Goal: Entertainment & Leisure: Consume media (video, audio)

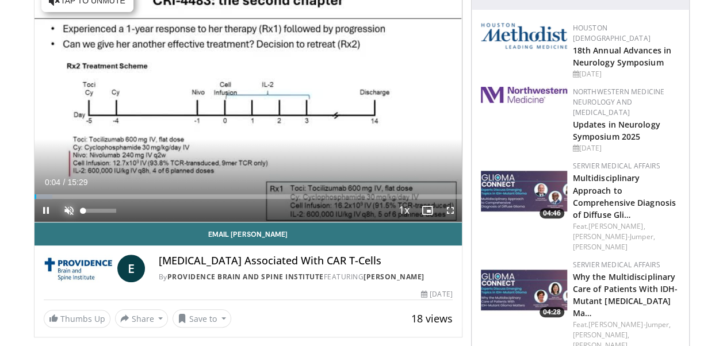
click at [66, 207] on span "Video Player" at bounding box center [69, 210] width 23 height 23
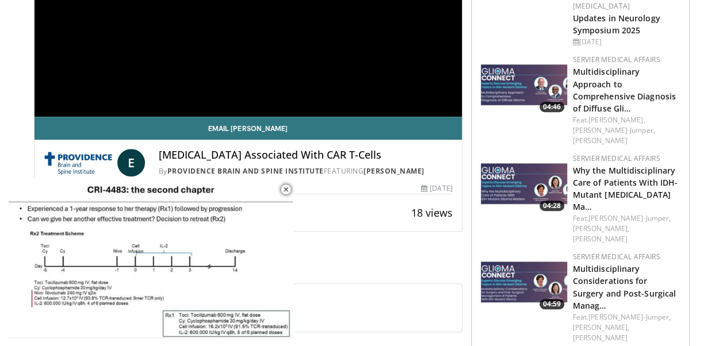
scroll to position [288, 0]
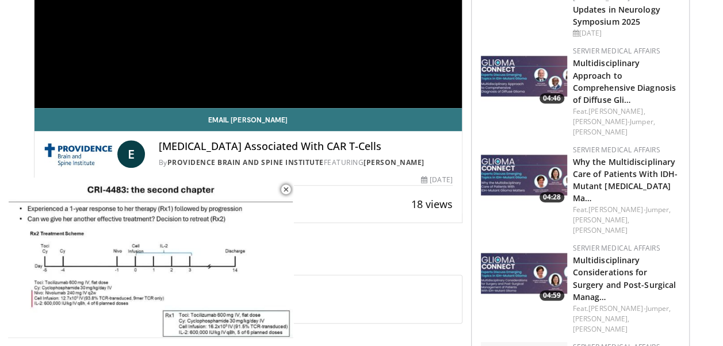
click at [198, 150] on h4 "[MEDICAL_DATA] Associated With CAR T-Cells" at bounding box center [306, 146] width 294 height 13
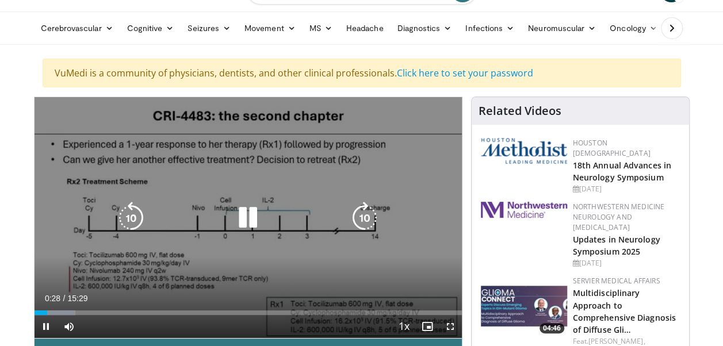
scroll to position [173, 0]
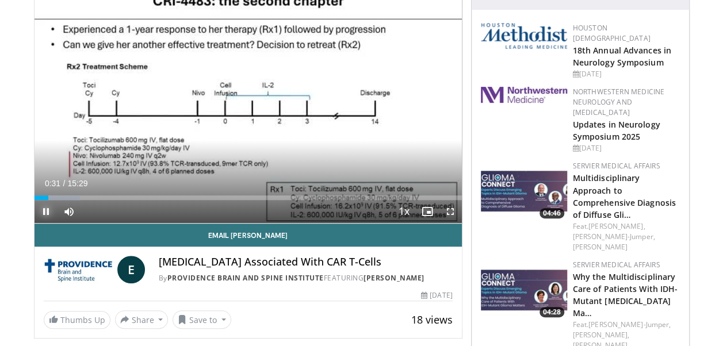
click at [45, 210] on span "Video Player" at bounding box center [46, 211] width 23 height 23
click at [230, 276] on link "Providence Brain and Spine Institute" at bounding box center [245, 278] width 156 height 10
click at [179, 259] on h4 "[MEDICAL_DATA] Associated With CAR T-Cells" at bounding box center [306, 262] width 294 height 13
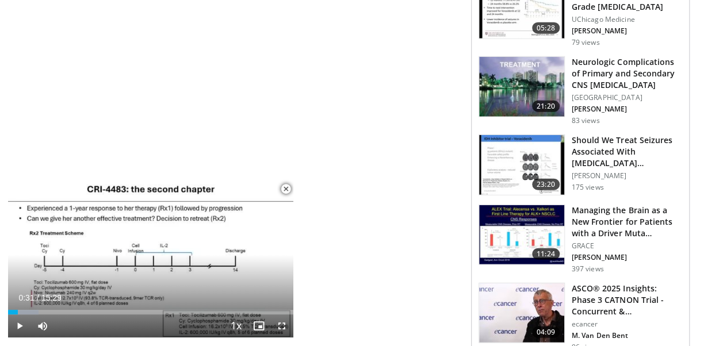
scroll to position [1326, 0]
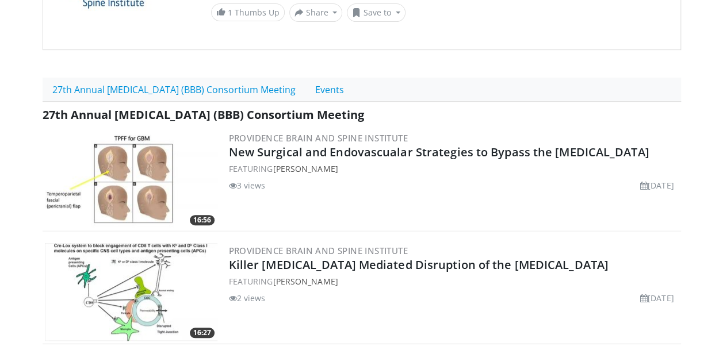
scroll to position [345, 0]
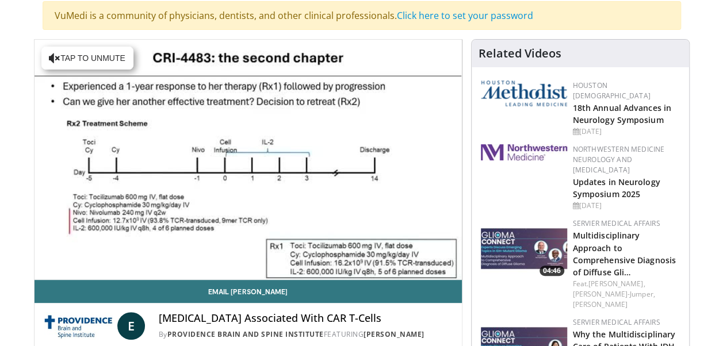
scroll to position [230, 0]
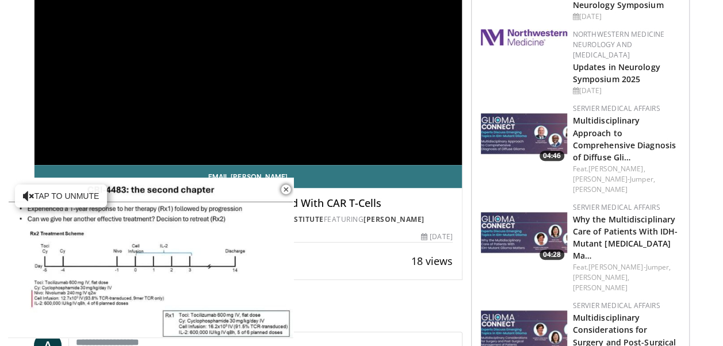
click at [294, 100] on div "**********" at bounding box center [249, 45] width 428 height 240
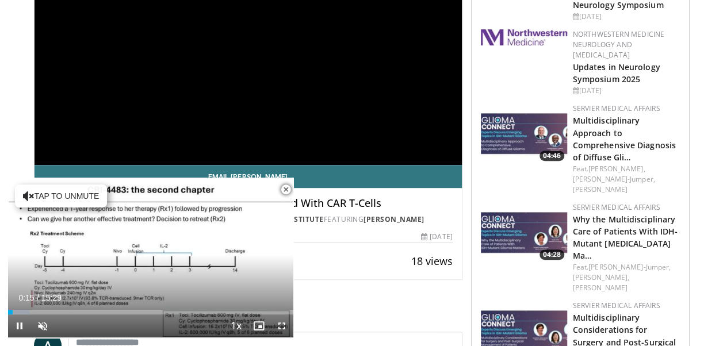
click at [288, 189] on span "Video Player" at bounding box center [285, 189] width 23 height 23
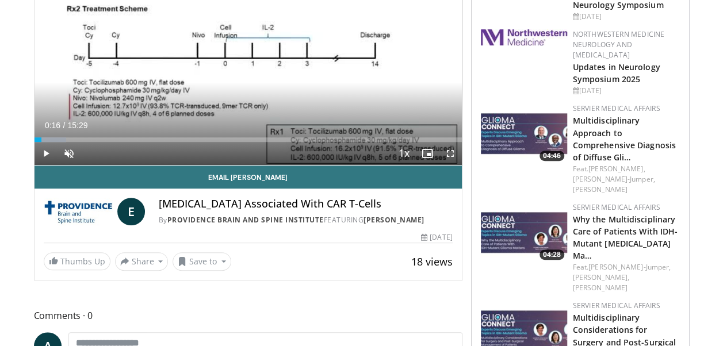
click at [289, 203] on h4 "[MEDICAL_DATA] Associated With CAR T-Cells" at bounding box center [306, 204] width 294 height 13
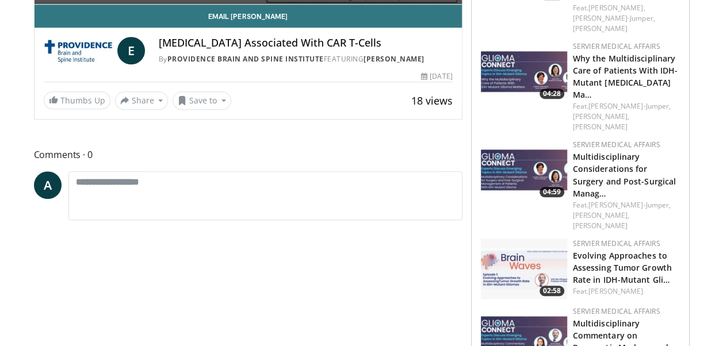
scroll to position [403, 0]
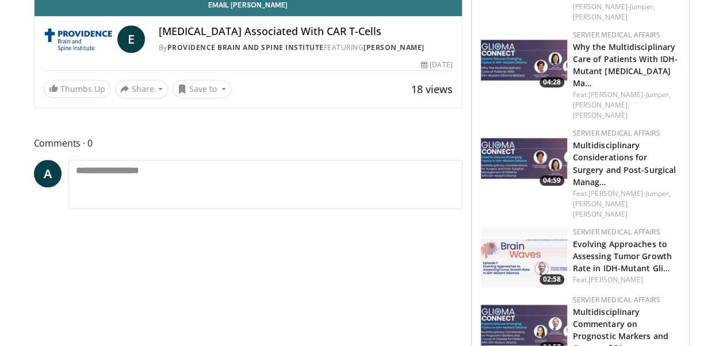
click at [277, 35] on h4 "[MEDICAL_DATA] Associated With CAR T-Cells" at bounding box center [306, 31] width 294 height 13
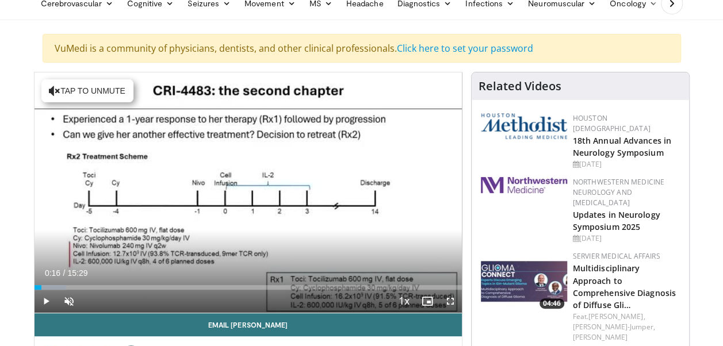
scroll to position [58, 0]
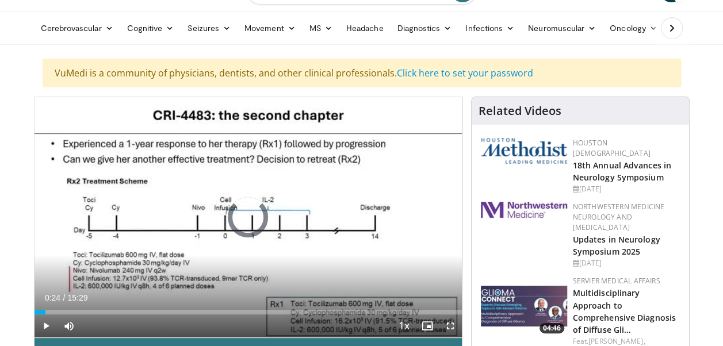
drag, startPoint x: 39, startPoint y: 313, endPoint x: 238, endPoint y: 322, distance: 199.2
click at [238, 322] on div "Current Time 0:24 / Duration 15:29 Play Skip Backward Skip Forward Mute 81% Loa…" at bounding box center [248, 326] width 427 height 23
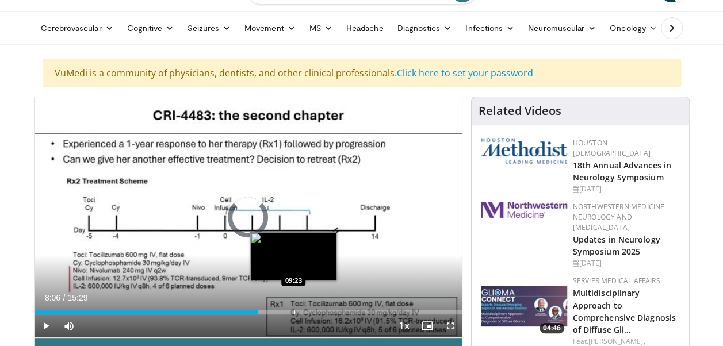
drag, startPoint x: 237, startPoint y: 311, endPoint x: 293, endPoint y: 306, distance: 56.6
click at [293, 306] on div "Loaded : 0.00% 09:21 09:23" at bounding box center [248, 309] width 427 height 11
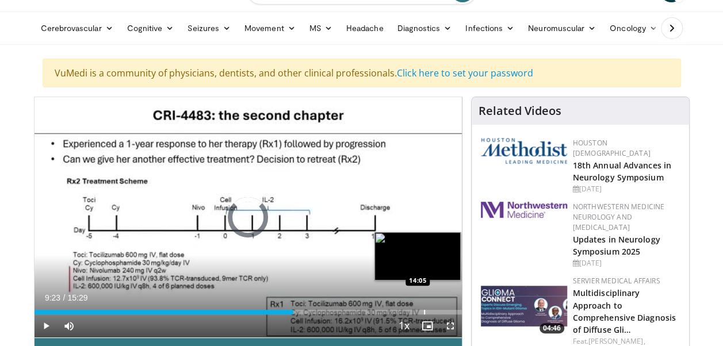
drag, startPoint x: 300, startPoint y: 312, endPoint x: 423, endPoint y: 309, distance: 123.7
click at [424, 310] on div "Progress Bar" at bounding box center [424, 312] width 1 height 5
drag, startPoint x: 425, startPoint y: 309, endPoint x: 454, endPoint y: 306, distance: 30.0
click at [454, 306] on div "Loaded : 0.00% 15:11 15:12" at bounding box center [248, 309] width 427 height 11
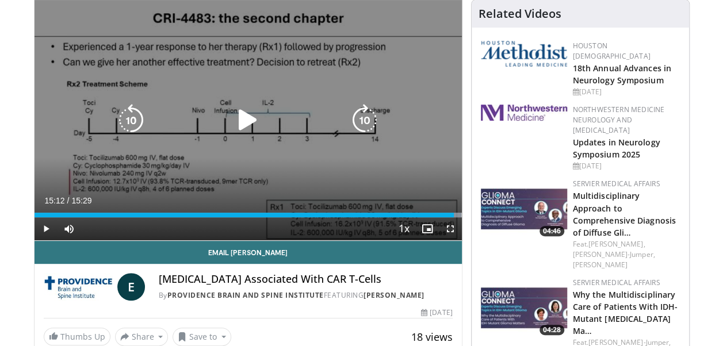
scroll to position [173, 0]
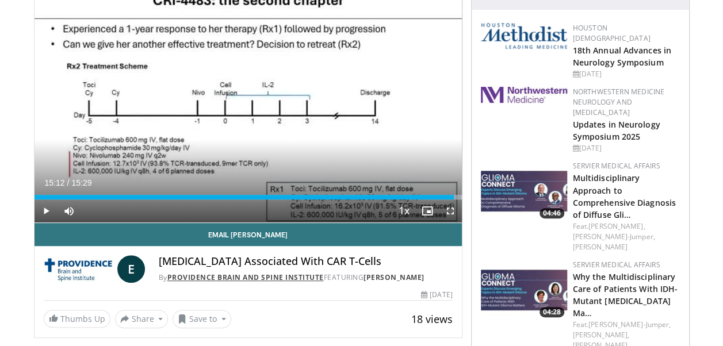
drag, startPoint x: 296, startPoint y: 261, endPoint x: 276, endPoint y: 274, distance: 23.3
click at [276, 274] on link "Providence Brain and Spine Institute" at bounding box center [245, 278] width 156 height 10
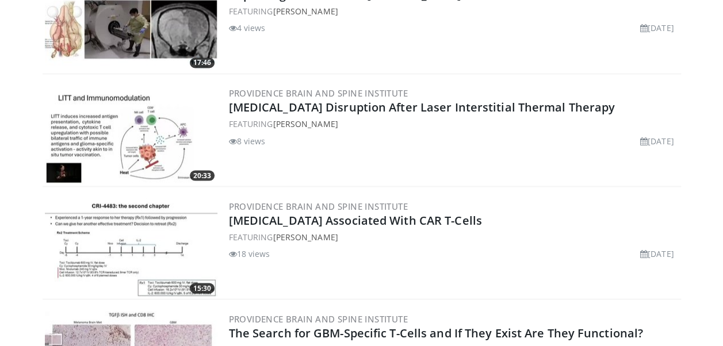
scroll to position [978, 0]
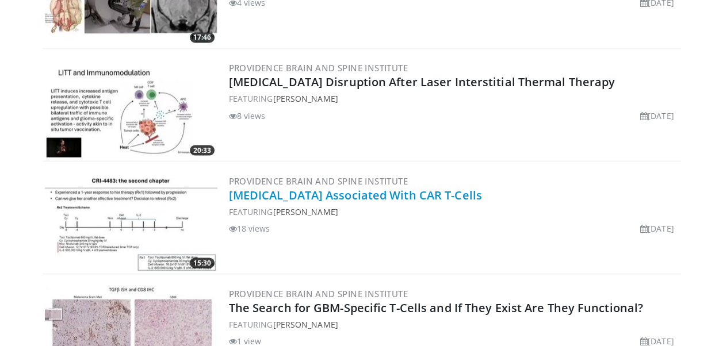
click at [258, 191] on link "[MEDICAL_DATA] Associated With CAR T-Cells" at bounding box center [355, 195] width 253 height 16
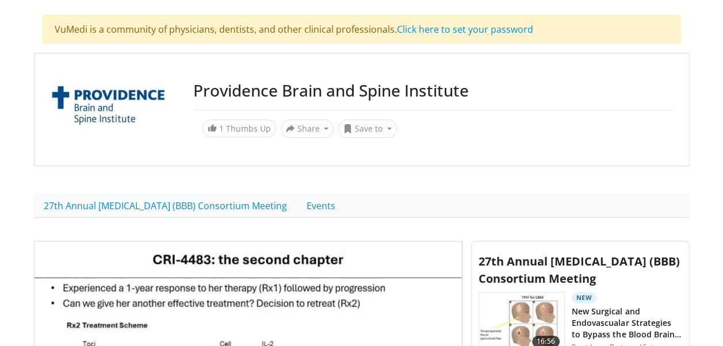
scroll to position [288, 0]
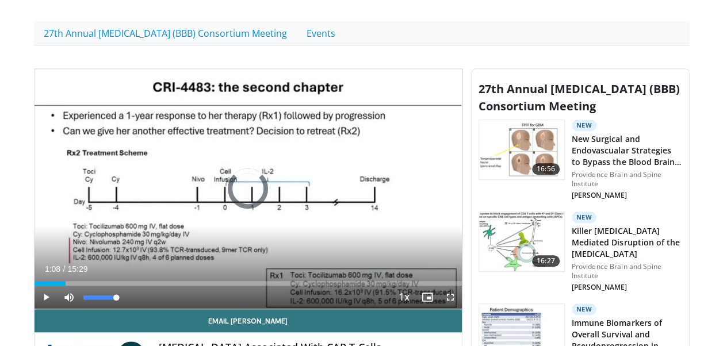
drag, startPoint x: 37, startPoint y: 281, endPoint x: 66, endPoint y: 285, distance: 29.0
click at [66, 286] on div "Current Time 1:08 / Duration 15:29 Play Skip Backward Skip Forward Mute 100% Lo…" at bounding box center [248, 297] width 427 height 23
click at [47, 298] on span "Video Player" at bounding box center [46, 297] width 23 height 23
drag, startPoint x: 144, startPoint y: 234, endPoint x: 320, endPoint y: 194, distance: 180.4
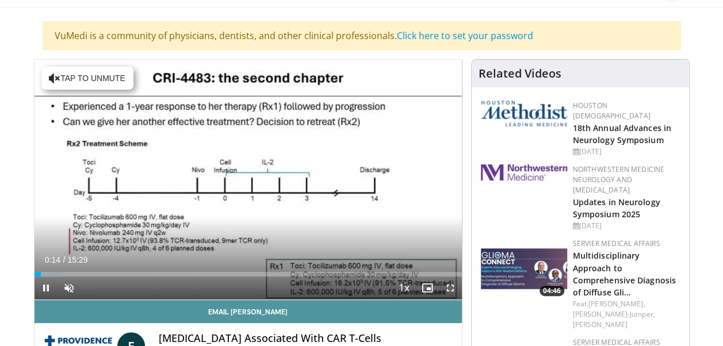
scroll to position [173, 0]
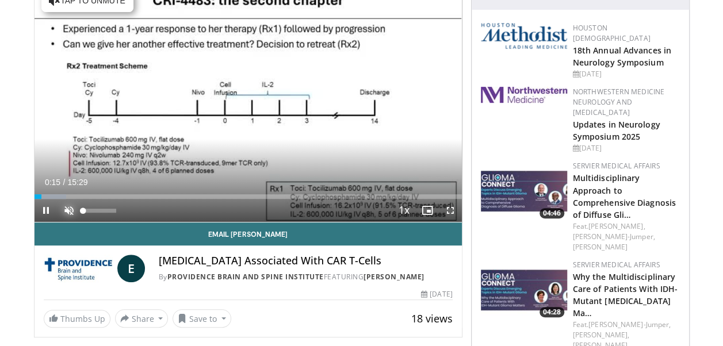
click at [66, 209] on span "Video Player" at bounding box center [69, 210] width 23 height 23
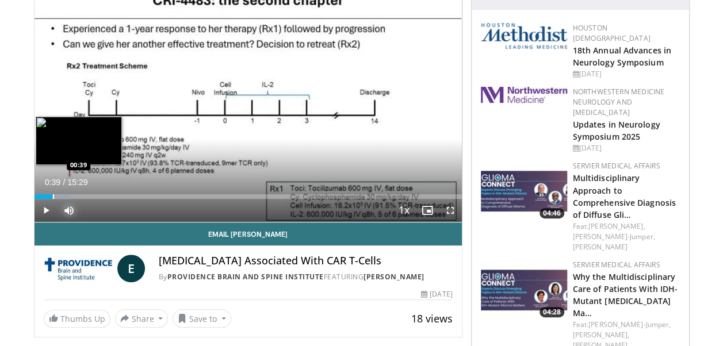
drag, startPoint x: 42, startPoint y: 196, endPoint x: 52, endPoint y: 196, distance: 9.8
click at [53, 196] on div "Progress Bar" at bounding box center [53, 196] width 1 height 5
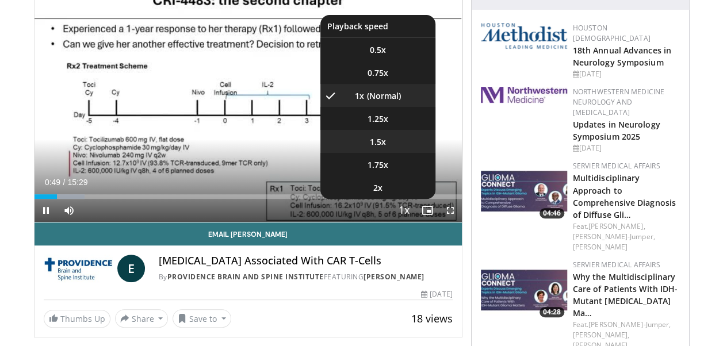
click at [411, 143] on li "1.5x" at bounding box center [377, 141] width 115 height 23
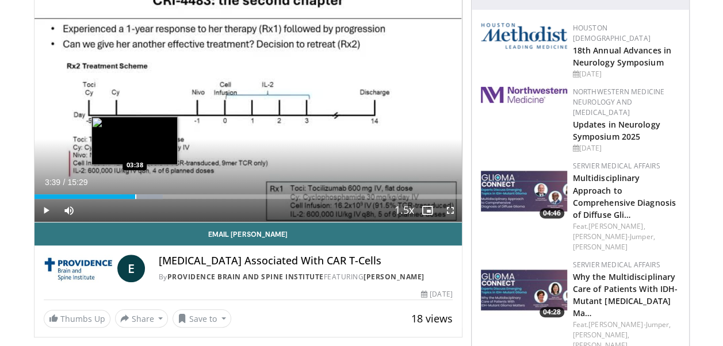
drag, startPoint x: 124, startPoint y: 197, endPoint x: 135, endPoint y: 197, distance: 10.4
click at [135, 197] on div "Progress Bar" at bounding box center [135, 196] width 1 height 5
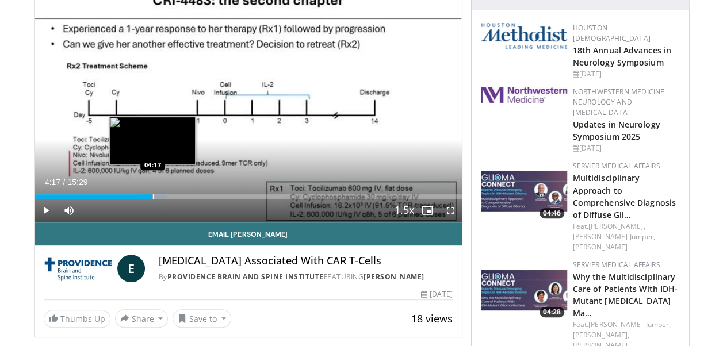
drag, startPoint x: 135, startPoint y: 197, endPoint x: 152, endPoint y: 197, distance: 17.3
click at [153, 197] on div "Progress Bar" at bounding box center [153, 196] width 1 height 5
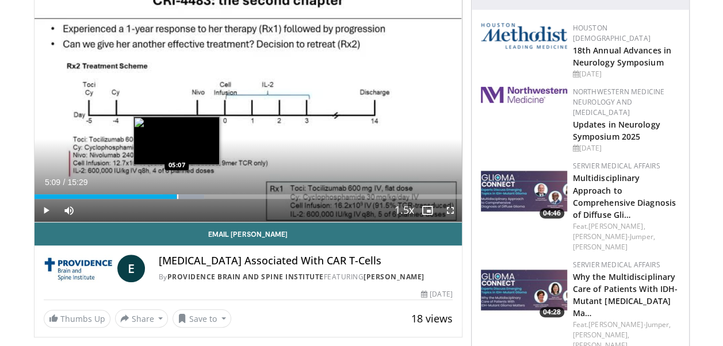
drag, startPoint x: 154, startPoint y: 196, endPoint x: 177, endPoint y: 198, distance: 22.5
click at [177, 198] on div "Progress Bar" at bounding box center [177, 196] width 1 height 5
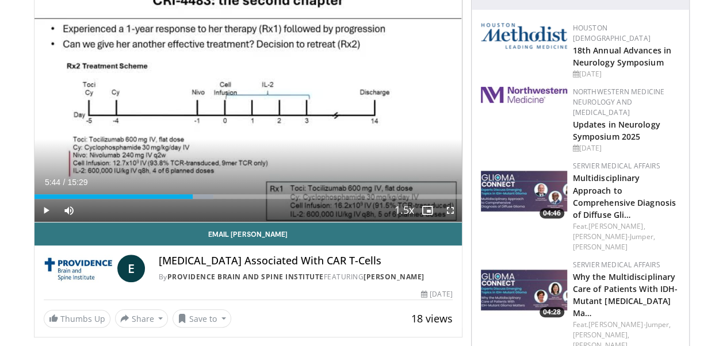
drag, startPoint x: 179, startPoint y: 198, endPoint x: 192, endPoint y: 201, distance: 13.7
click at [192, 201] on div "Current Time 5:44 / Duration 15:29 Play Skip Backward Skip Forward Mute 72% Loa…" at bounding box center [248, 210] width 427 height 23
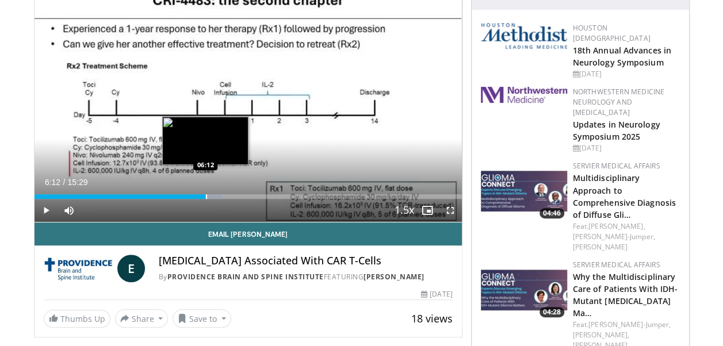
drag, startPoint x: 192, startPoint y: 195, endPoint x: 205, endPoint y: 197, distance: 13.3
click at [206, 197] on div "Progress Bar" at bounding box center [206, 196] width 1 height 5
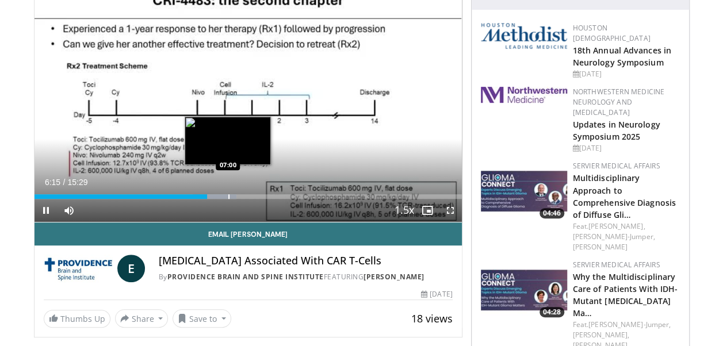
drag, startPoint x: 207, startPoint y: 197, endPoint x: 228, endPoint y: 198, distance: 21.9
click at [228, 198] on video-js "**********" at bounding box center [248, 102] width 427 height 240
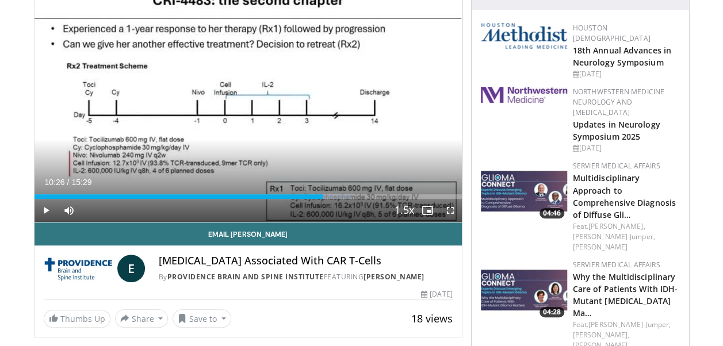
drag, startPoint x: 217, startPoint y: 196, endPoint x: 322, endPoint y: 213, distance: 106.1
click at [322, 213] on div "Current Time 10:26 / Duration 15:29 Play Skip Backward Skip Forward Mute 72% Lo…" at bounding box center [248, 210] width 427 height 23
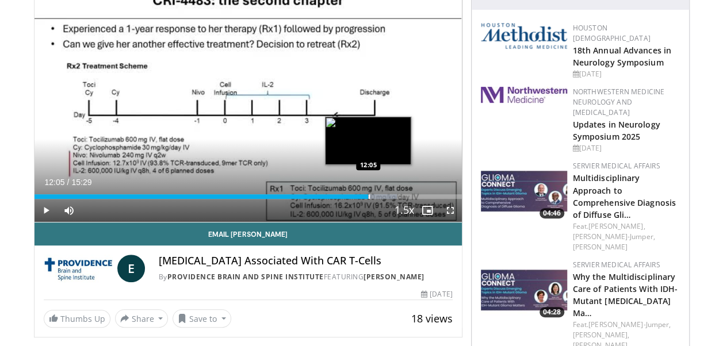
drag, startPoint x: 353, startPoint y: 196, endPoint x: 368, endPoint y: 196, distance: 15.0
click at [369, 196] on div "Progress Bar" at bounding box center [369, 196] width 1 height 5
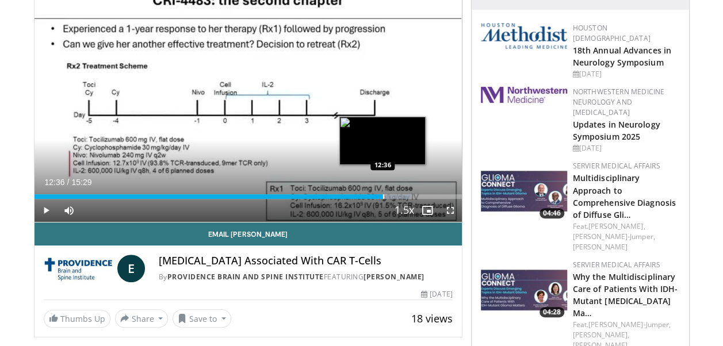
drag, startPoint x: 369, startPoint y: 196, endPoint x: 383, endPoint y: 196, distance: 13.8
click at [383, 196] on div "Progress Bar" at bounding box center [383, 196] width 1 height 5
drag, startPoint x: 383, startPoint y: 197, endPoint x: 392, endPoint y: 198, distance: 8.7
click at [392, 198] on div "Progress Bar" at bounding box center [392, 196] width 1 height 5
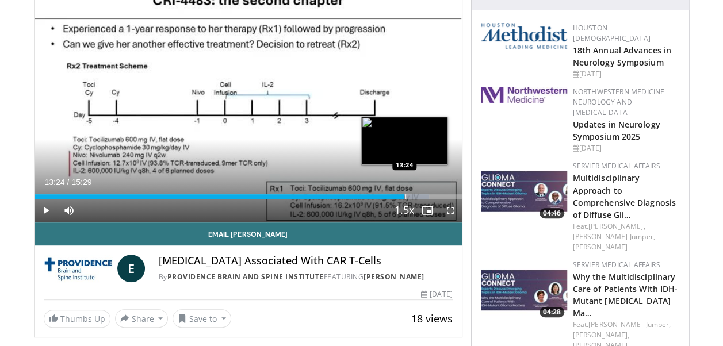
drag, startPoint x: 392, startPoint y: 198, endPoint x: 404, endPoint y: 198, distance: 12.7
click at [405, 198] on div "Progress Bar" at bounding box center [405, 196] width 1 height 5
drag, startPoint x: 404, startPoint y: 197, endPoint x: 411, endPoint y: 197, distance: 6.4
click at [411, 197] on div "Progress Bar" at bounding box center [411, 196] width 1 height 5
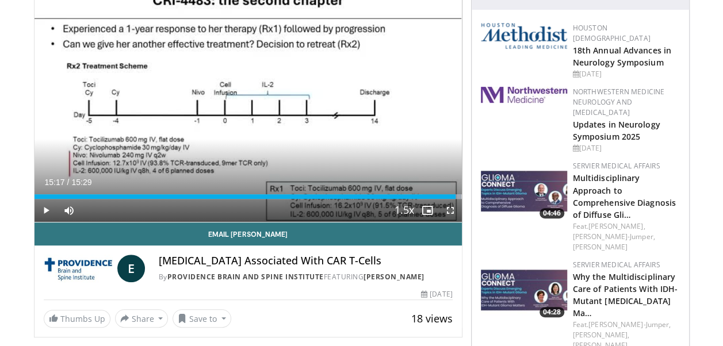
drag, startPoint x: 411, startPoint y: 197, endPoint x: 464, endPoint y: 197, distance: 53.5
